Goal: Task Accomplishment & Management: Manage account settings

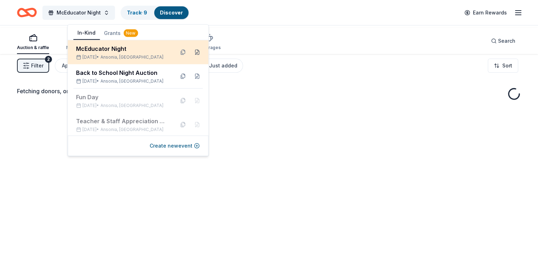
click at [191, 57] on button at bounding box center [196, 52] width 11 height 11
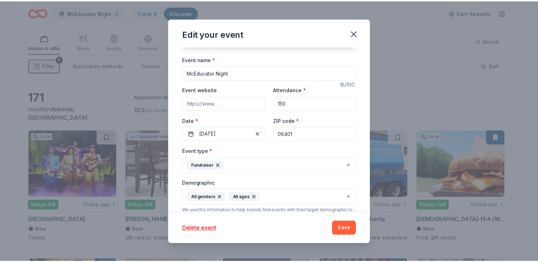
scroll to position [71, 0]
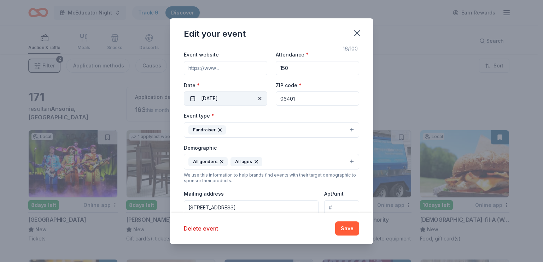
click at [212, 106] on button "10/15/2025" at bounding box center [225, 99] width 83 height 14
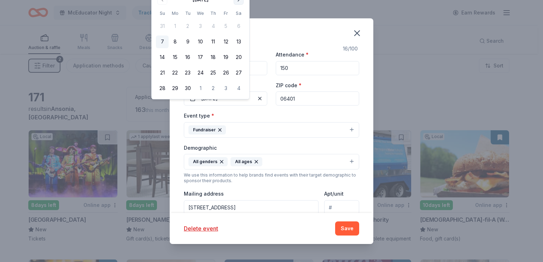
click at [244, 1] on button "Go to next month" at bounding box center [239, 0] width 10 height 10
click at [220, 48] on button "9" at bounding box center [213, 42] width 13 height 13
click at [359, 222] on button "Save" at bounding box center [347, 229] width 24 height 14
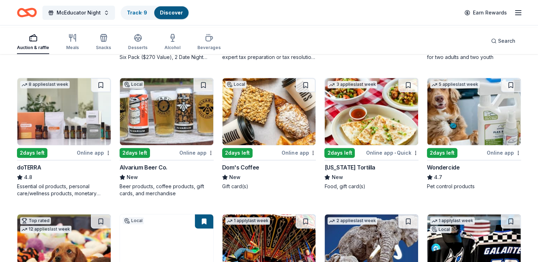
scroll to position [283, 0]
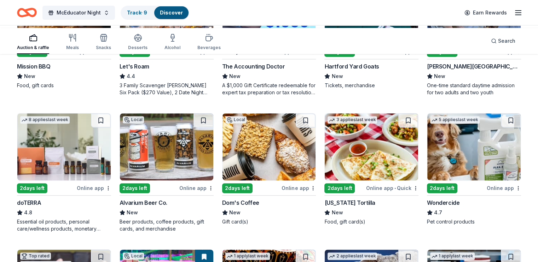
click at [177, 44] on img at bounding box center [166, 10] width 93 height 67
